Goal: Check status: Check status

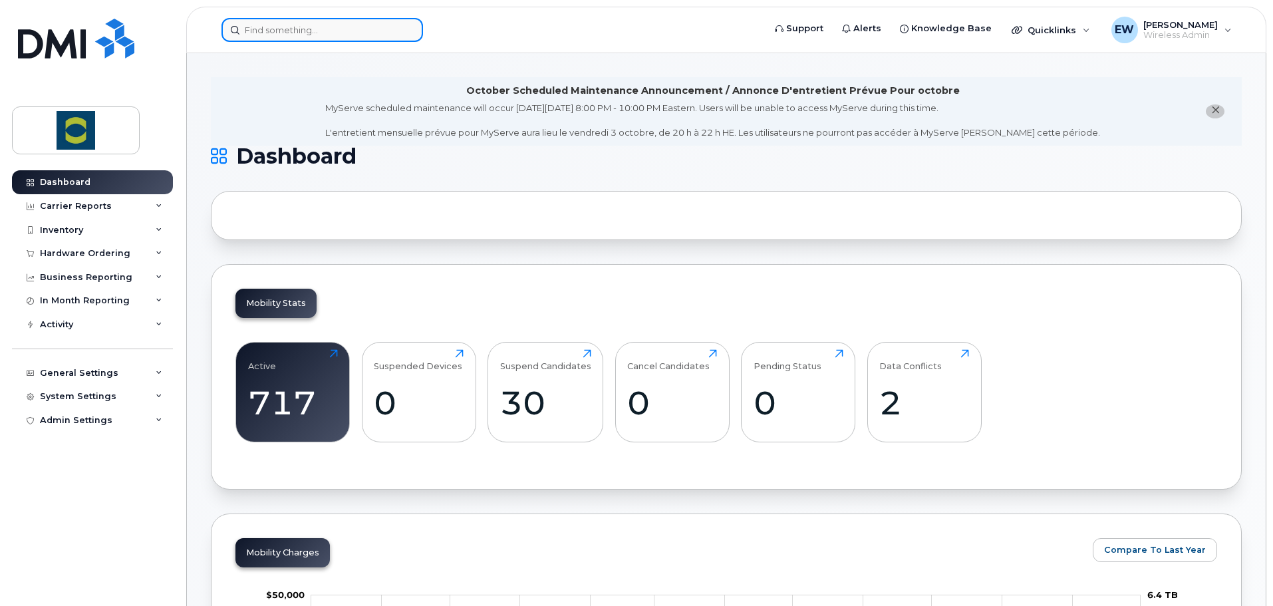
click at [325, 31] on input at bounding box center [323, 30] width 202 height 24
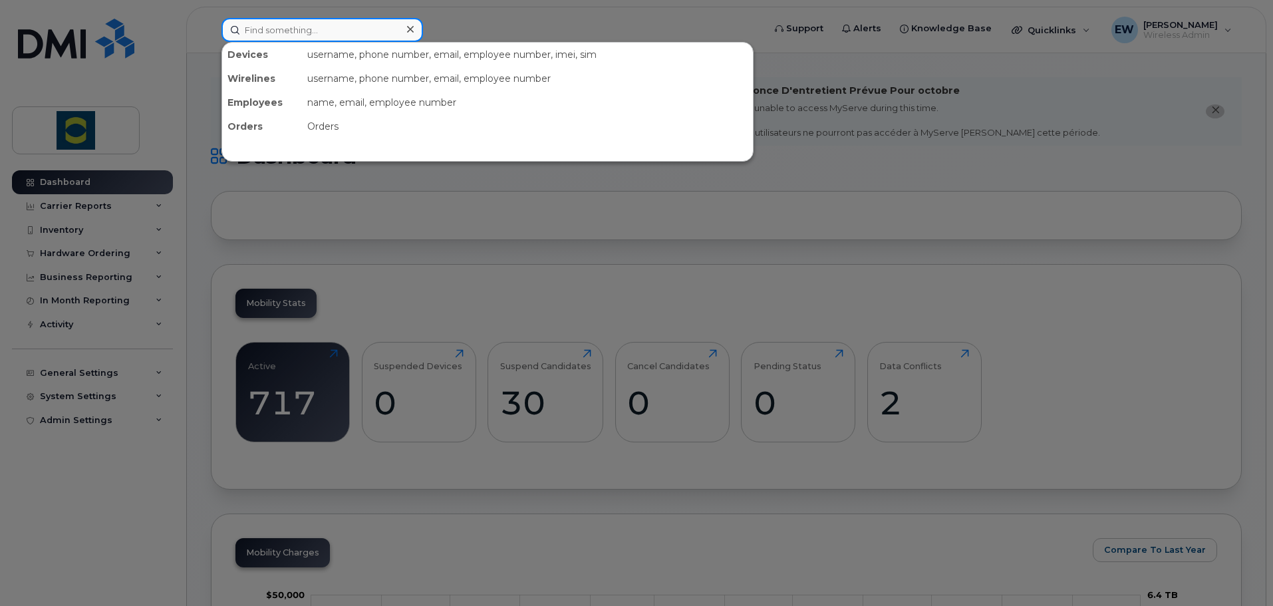
click at [318, 27] on input at bounding box center [323, 30] width 202 height 24
paste input "[PHONE_NUMBER]"
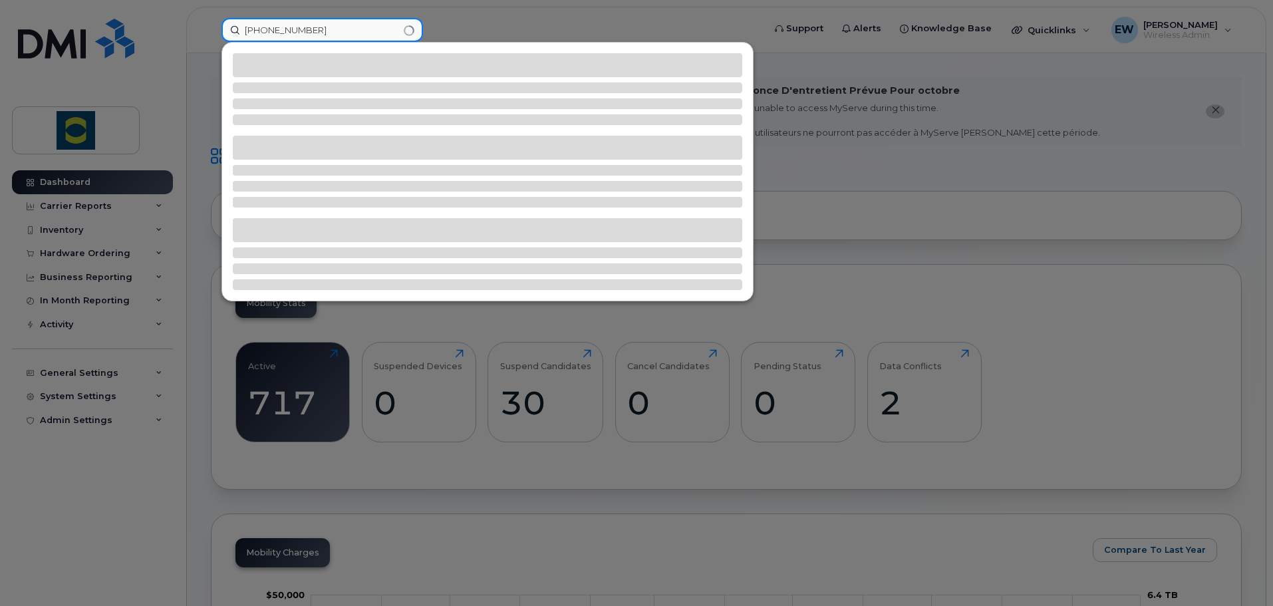
type input "[PHONE_NUMBER]"
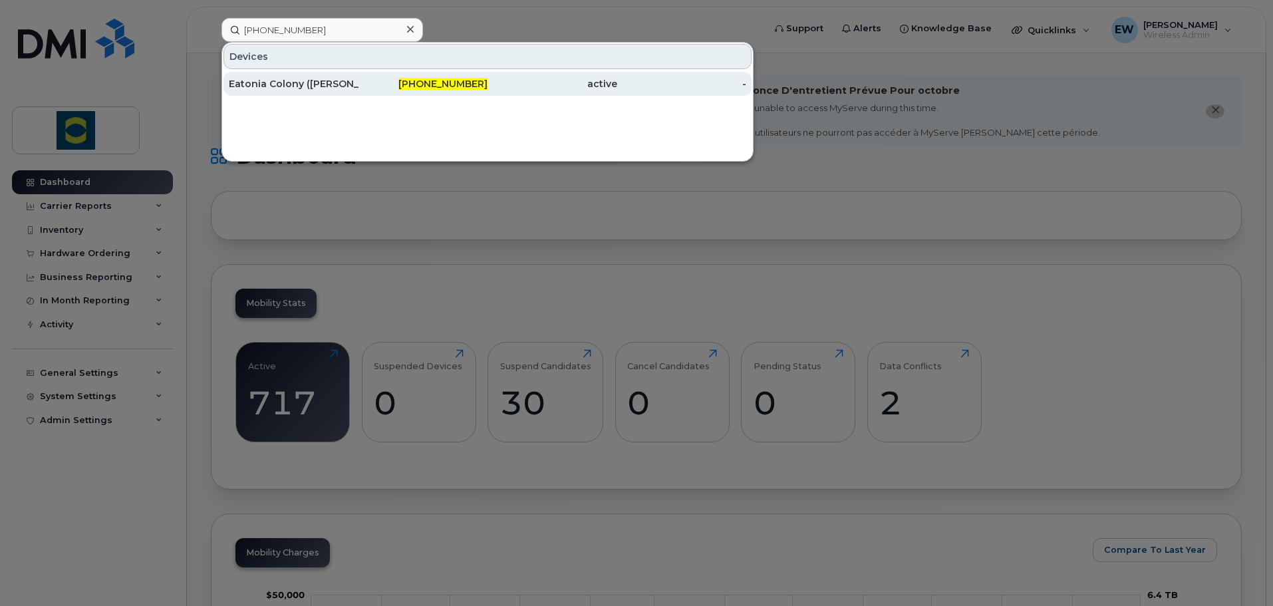
click at [318, 86] on div "Eatonia Colony ([PERSON_NAME])" at bounding box center [294, 83] width 130 height 13
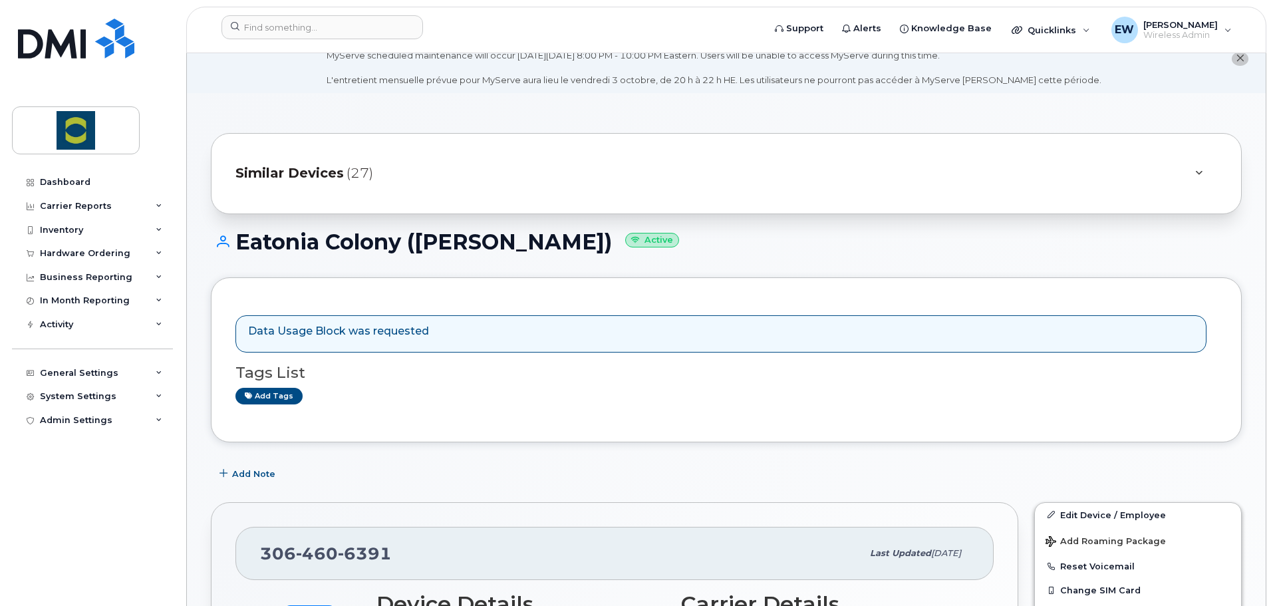
scroll to position [200, 0]
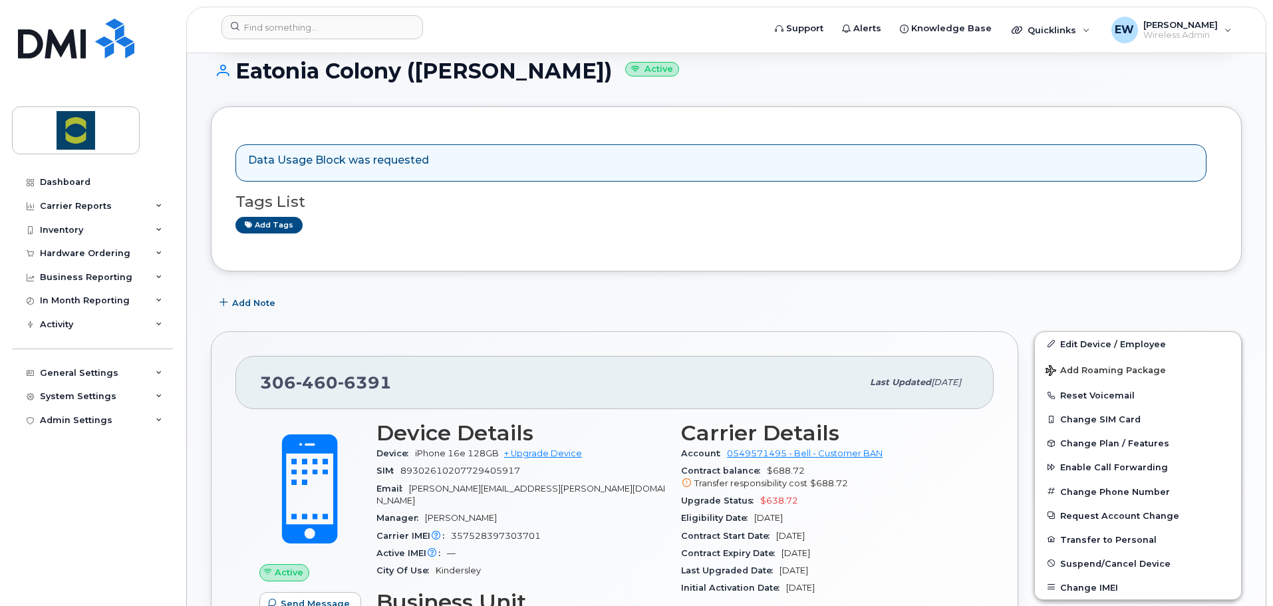
click at [392, 385] on div "306 460 6391" at bounding box center [561, 383] width 602 height 28
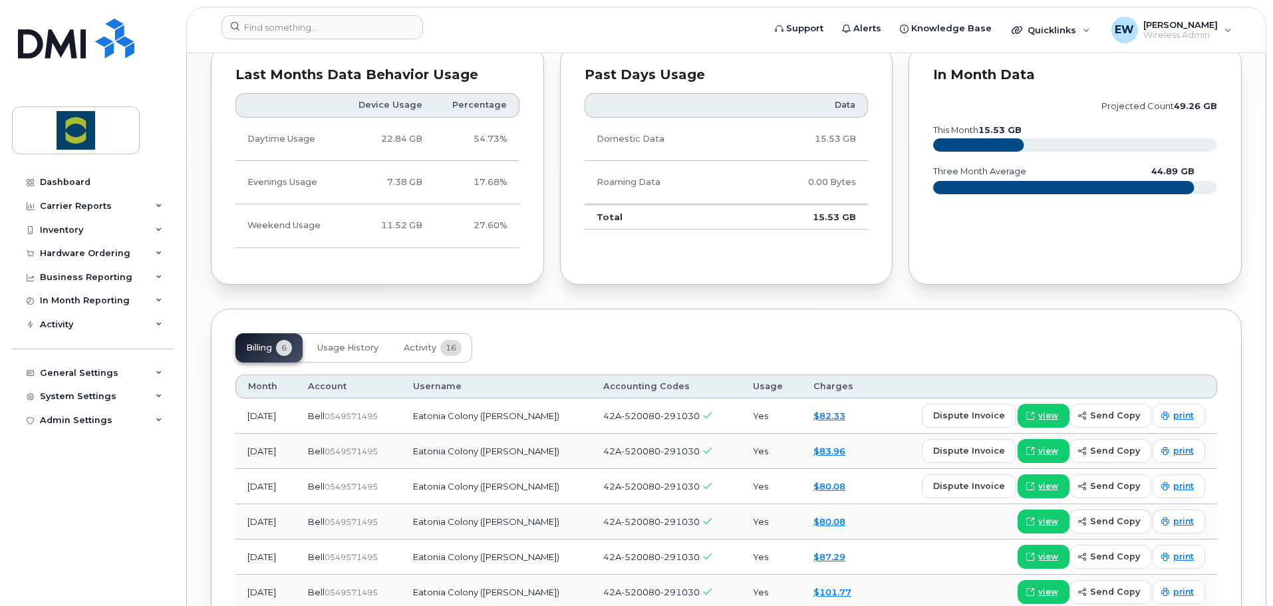
scroll to position [1082, 0]
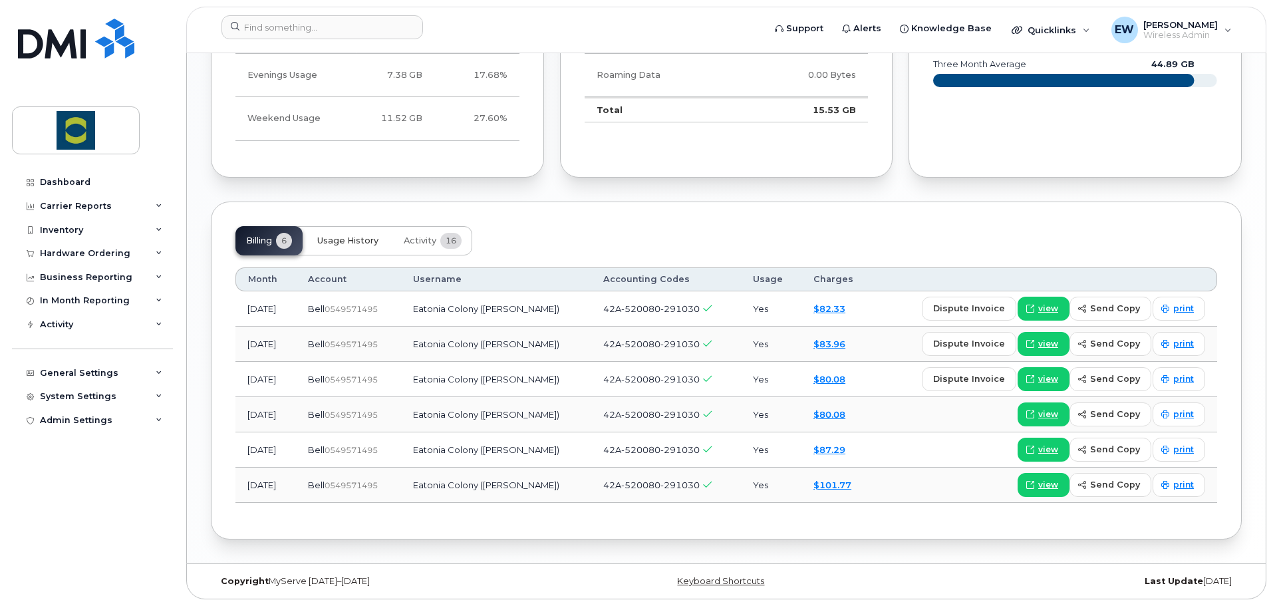
click at [363, 251] on button "Usage History" at bounding box center [348, 240] width 82 height 29
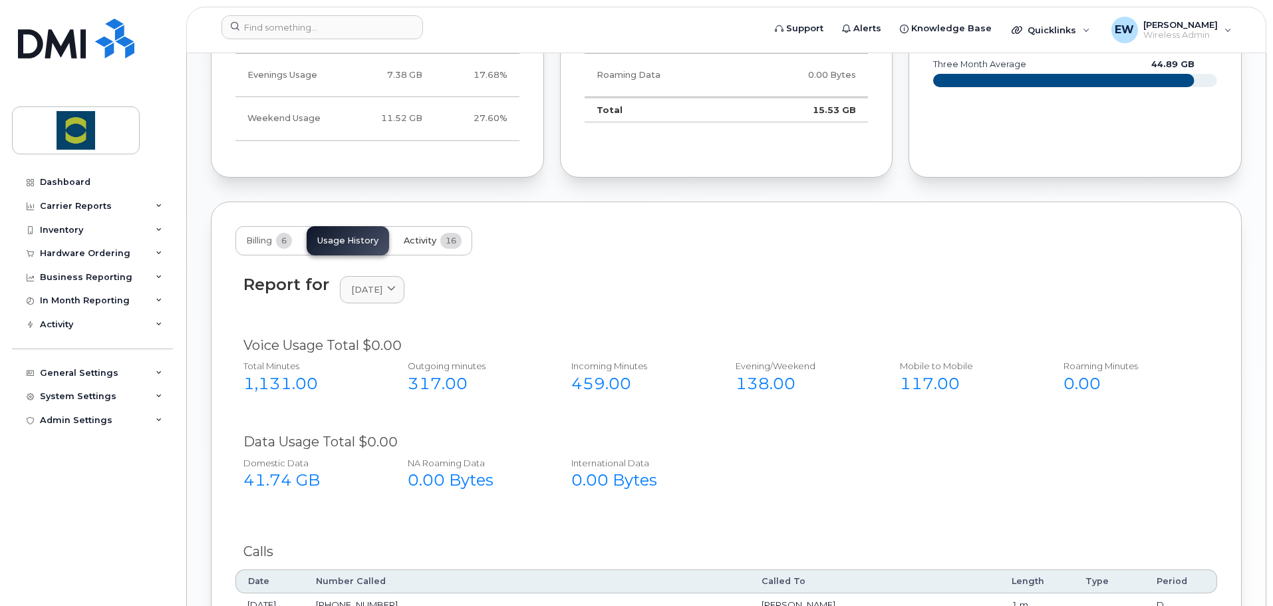
click at [424, 241] on span "Activity" at bounding box center [420, 240] width 33 height 11
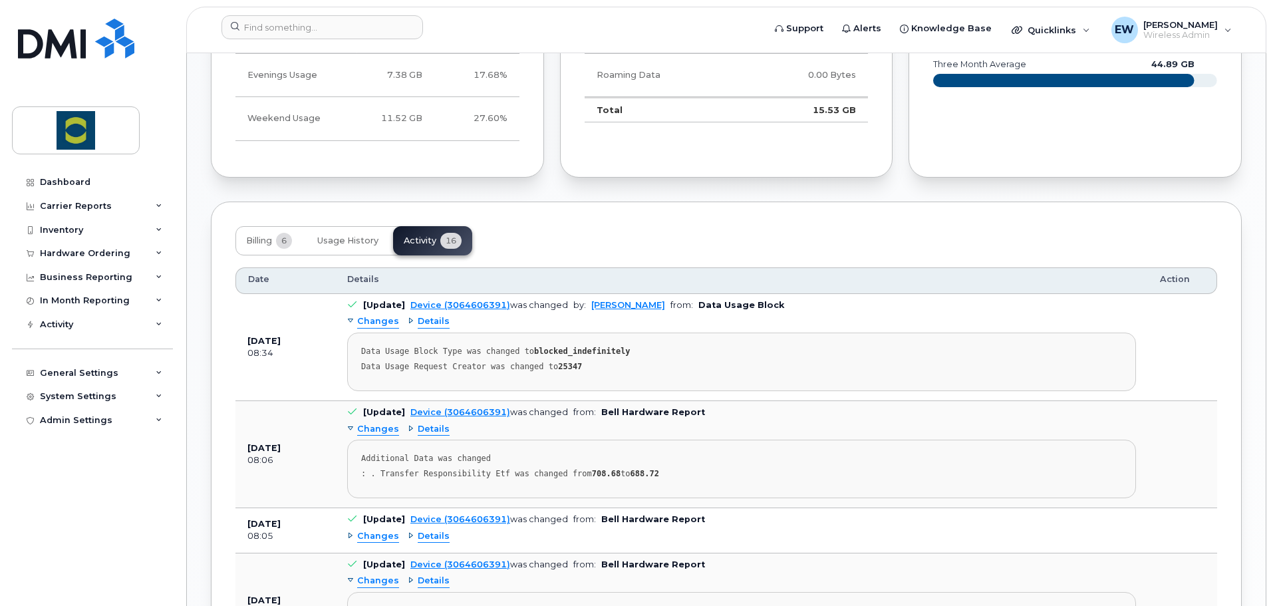
click at [409, 321] on div "Details" at bounding box center [429, 321] width 42 height 13
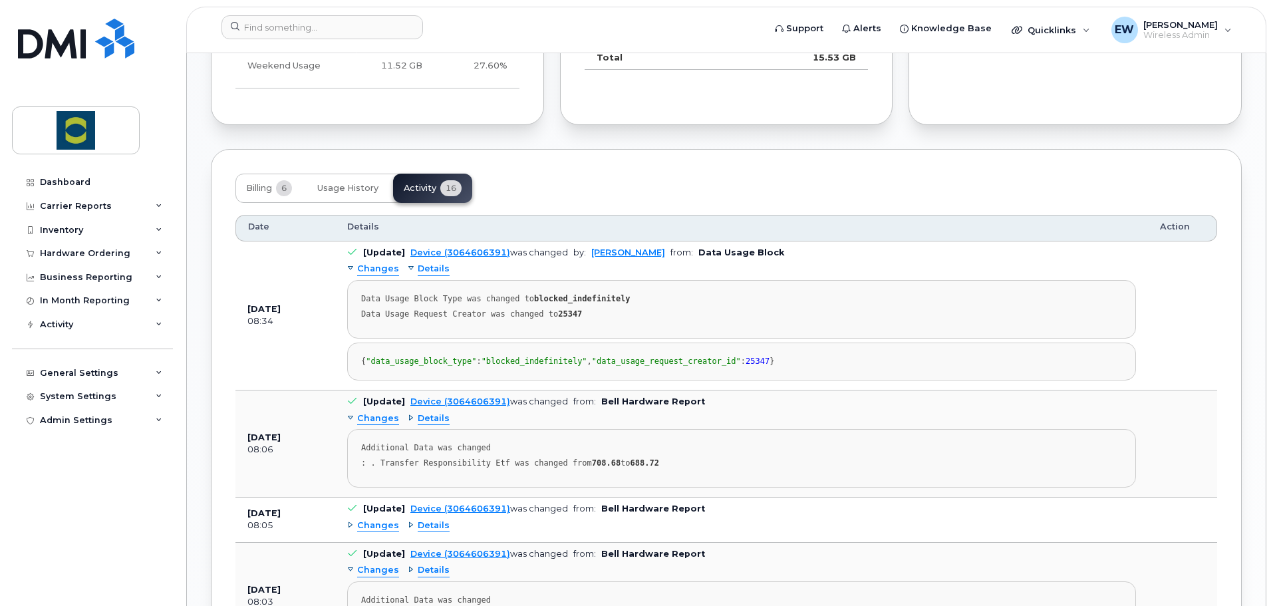
scroll to position [1148, 0]
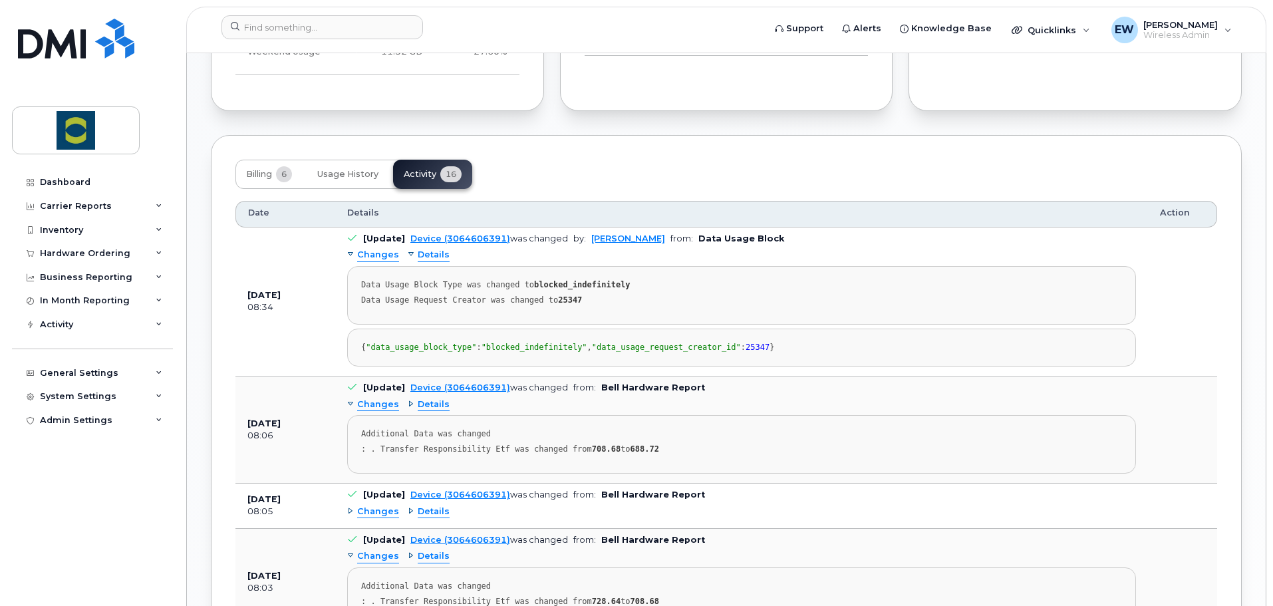
click at [423, 257] on span "Details" at bounding box center [434, 255] width 32 height 13
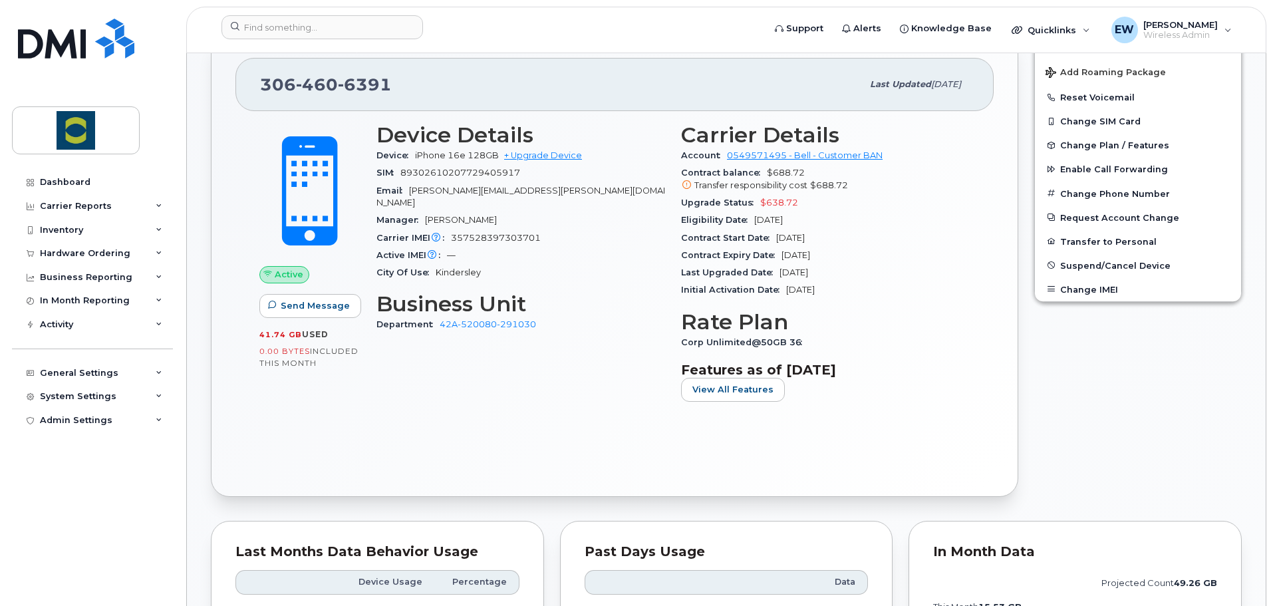
scroll to position [483, 0]
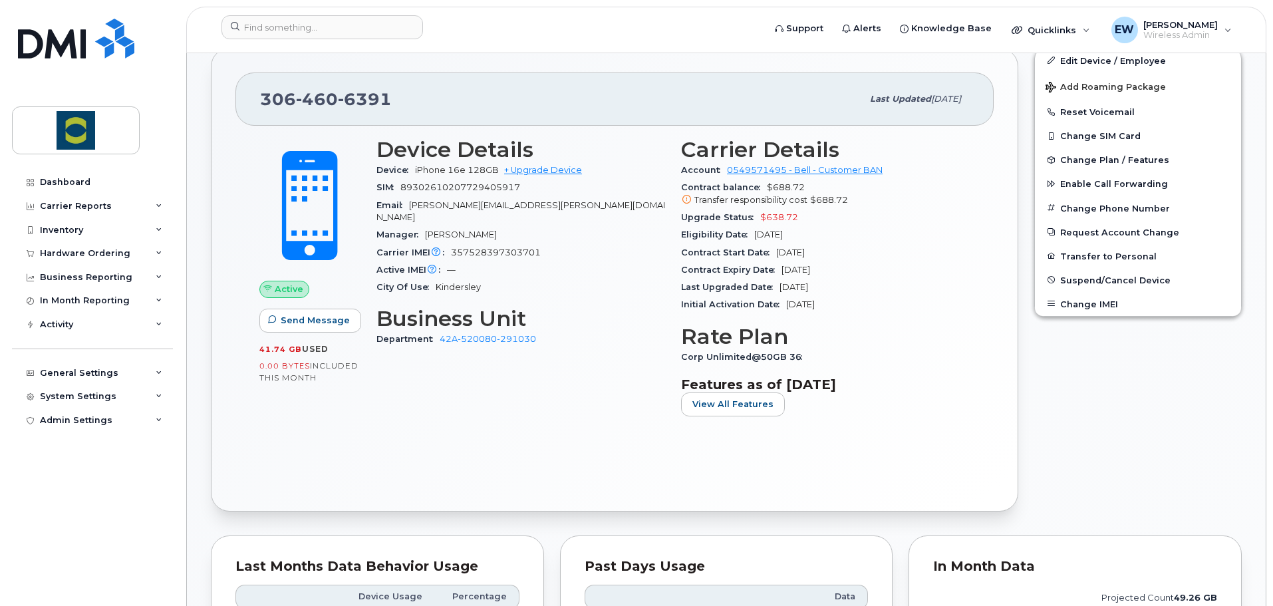
drag, startPoint x: 513, startPoint y: 462, endPoint x: 540, endPoint y: 448, distance: 30.4
click at [518, 461] on div "Active Send Message 41.74 GB  used 0.00 Bytes  included this month Device Detai…" at bounding box center [614, 306] width 758 height 361
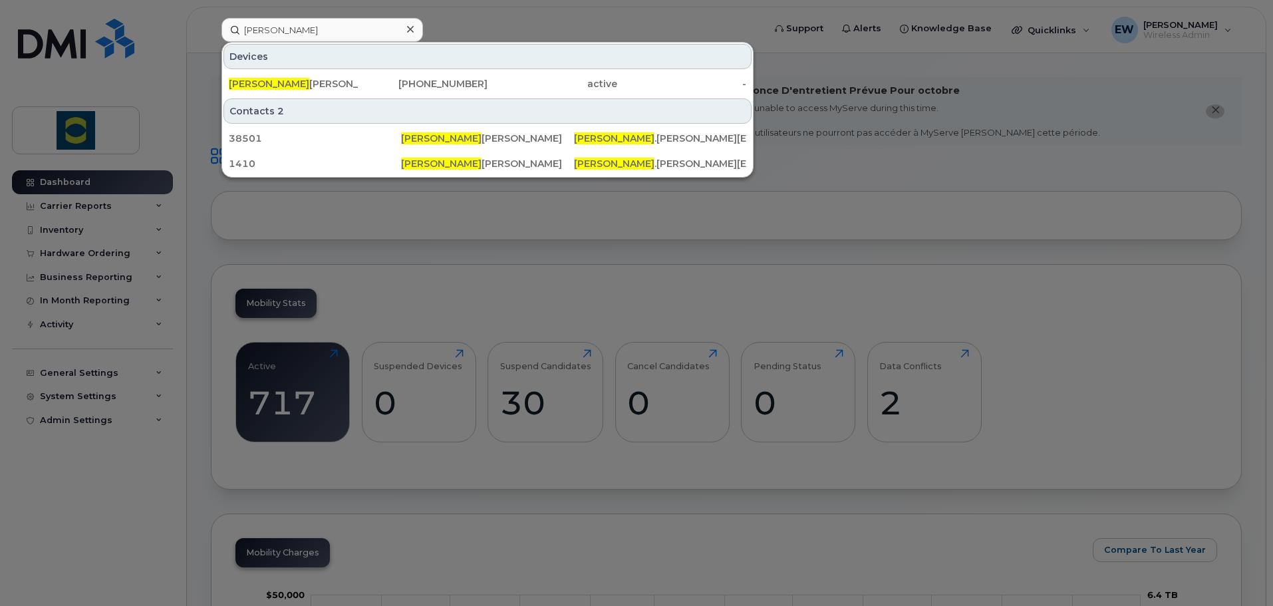
type input "[PERSON_NAME]"
click at [456, 282] on div at bounding box center [636, 303] width 1273 height 606
